Goal: Find contact information: Find contact information

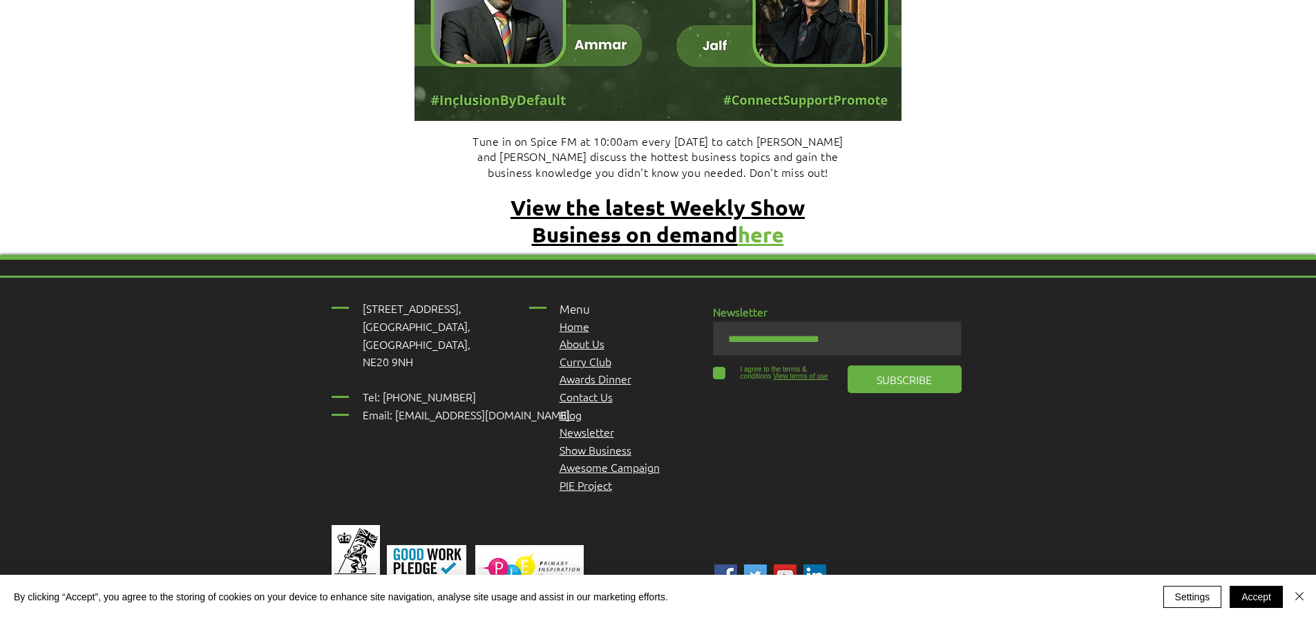
scroll to position [5780, 0]
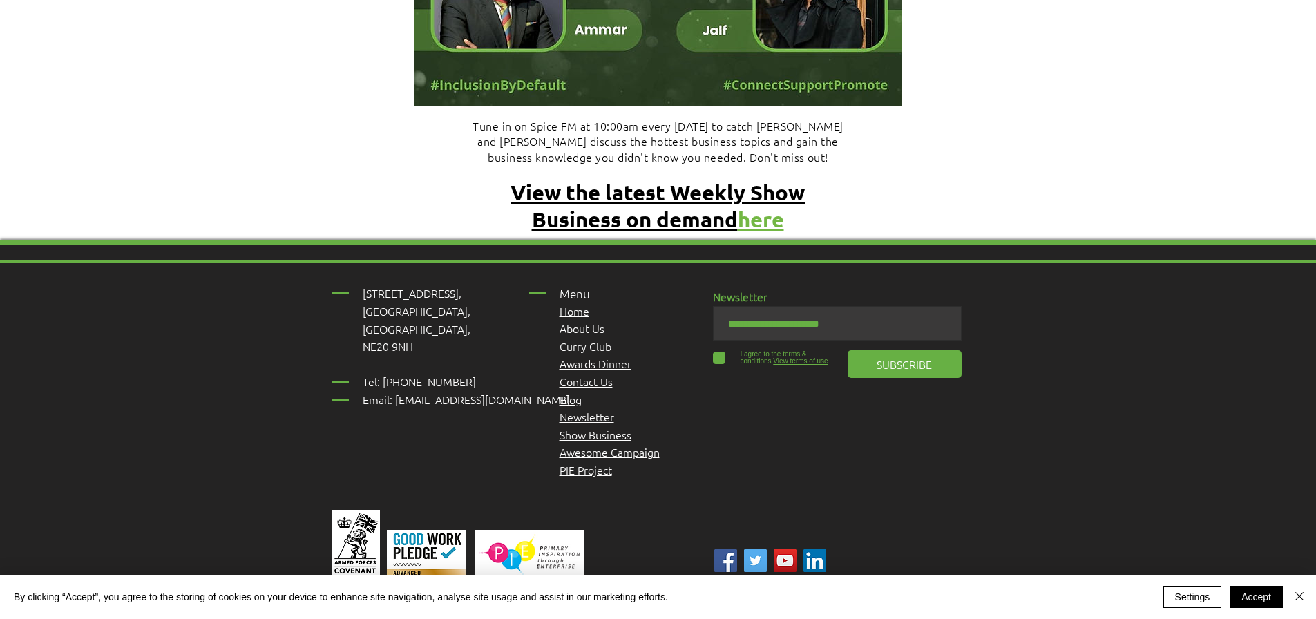
click at [605, 374] on link "Contact Us" at bounding box center [586, 381] width 53 height 15
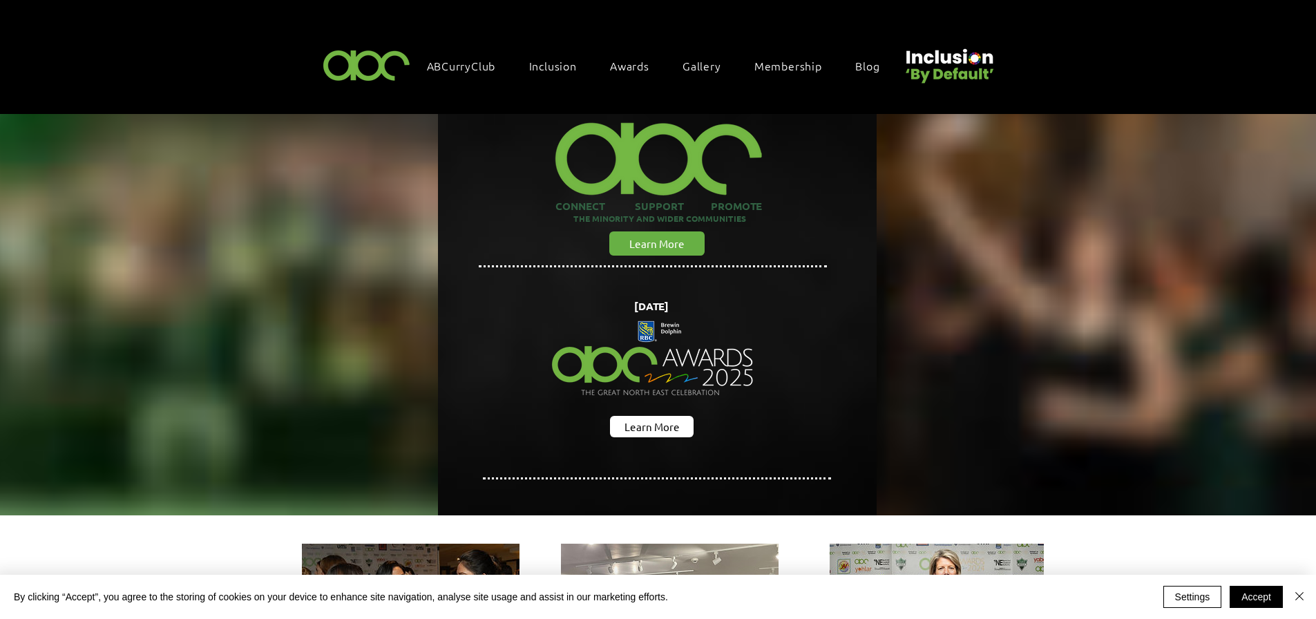
scroll to position [5780, 0]
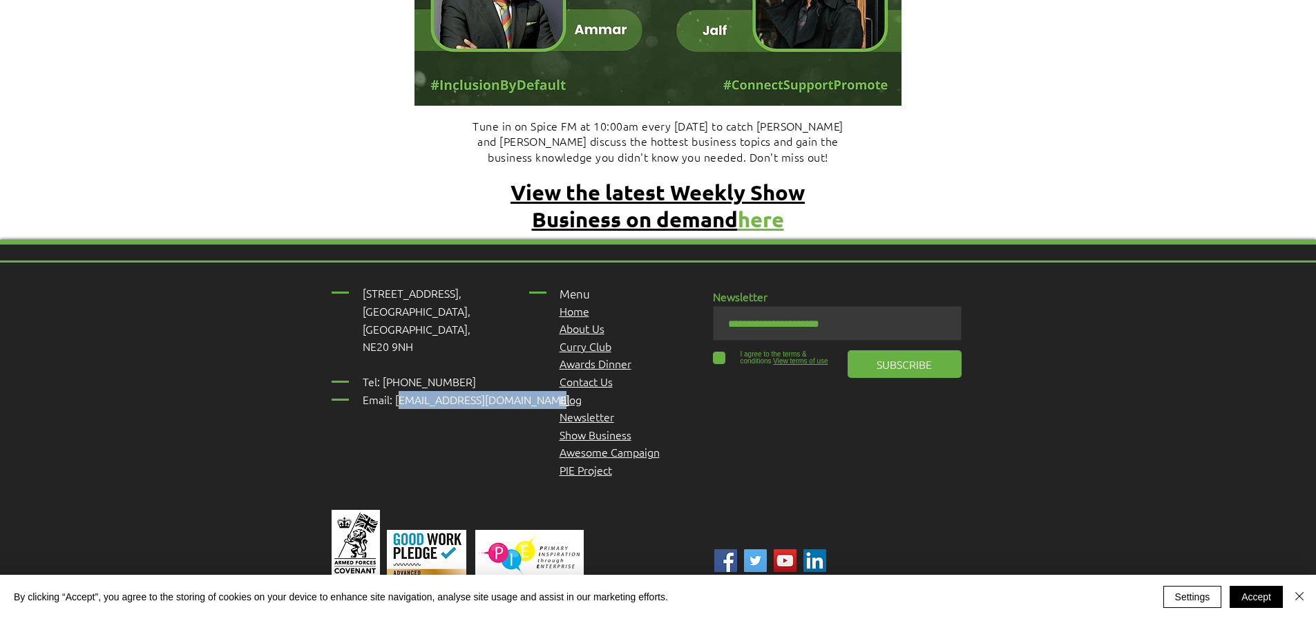
drag, startPoint x: 533, startPoint y: 341, endPoint x: 394, endPoint y: 340, distance: 139.6
click at [394, 374] on span "Tel: [PHONE_NUMBER] Email: [EMAIL_ADDRESS][DOMAIN_NAME]" at bounding box center [466, 390] width 207 height 33
copy span "[EMAIL_ADDRESS][DOMAIN_NAME]"
click at [938, 439] on div "[STREET_ADDRESS], [GEOGRAPHIC_DATA], [GEOGRAPHIC_DATA], NE20 9NH ​ Tel: [PHONE_…" at bounding box center [658, 460] width 1316 height 440
